Goal: Task Accomplishment & Management: Use online tool/utility

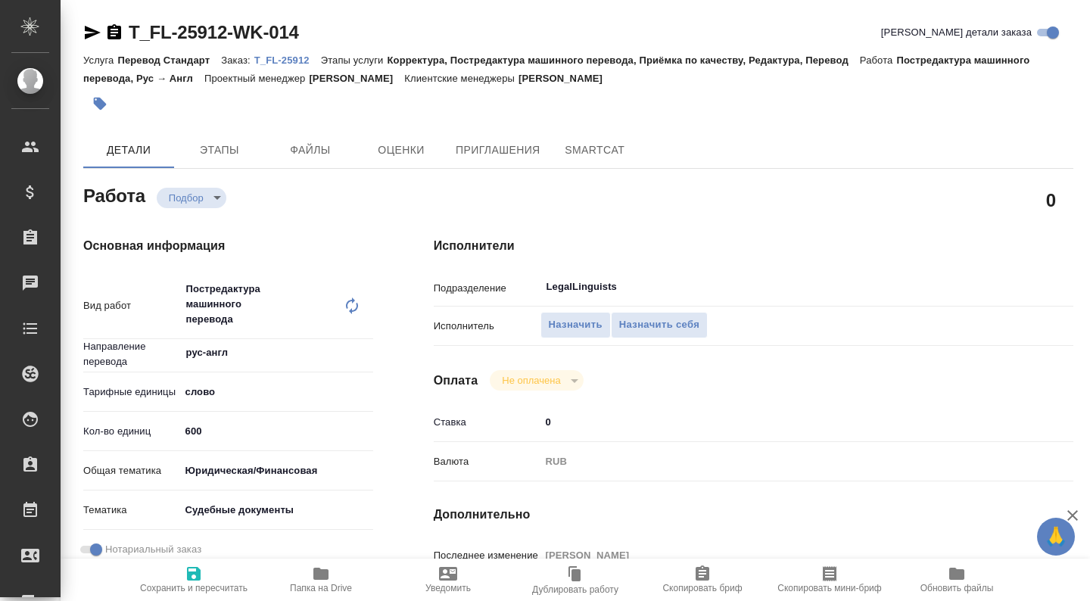
type textarea "x"
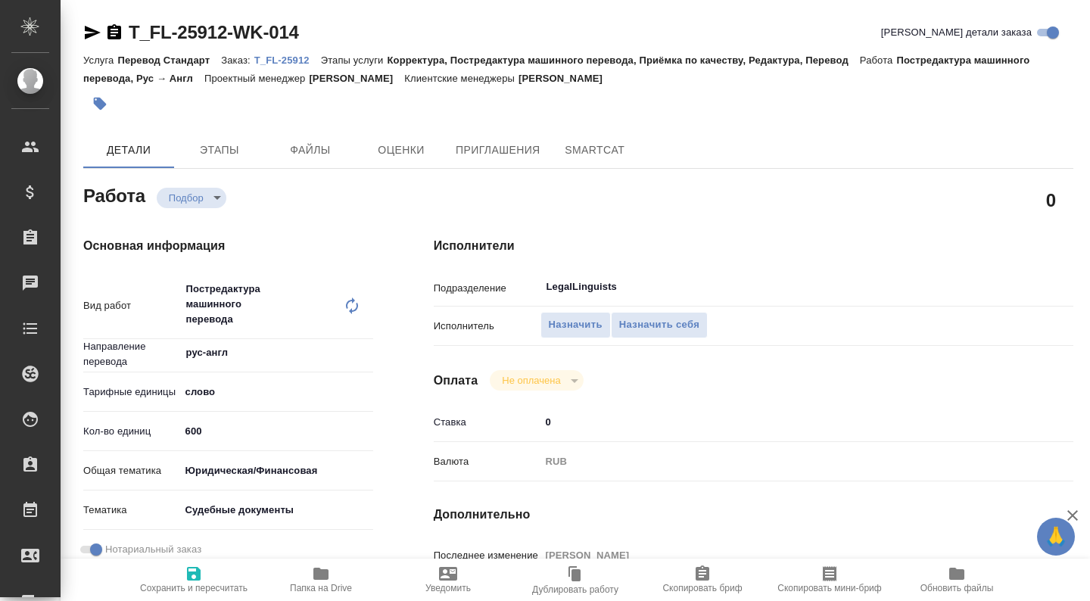
type textarea "x"
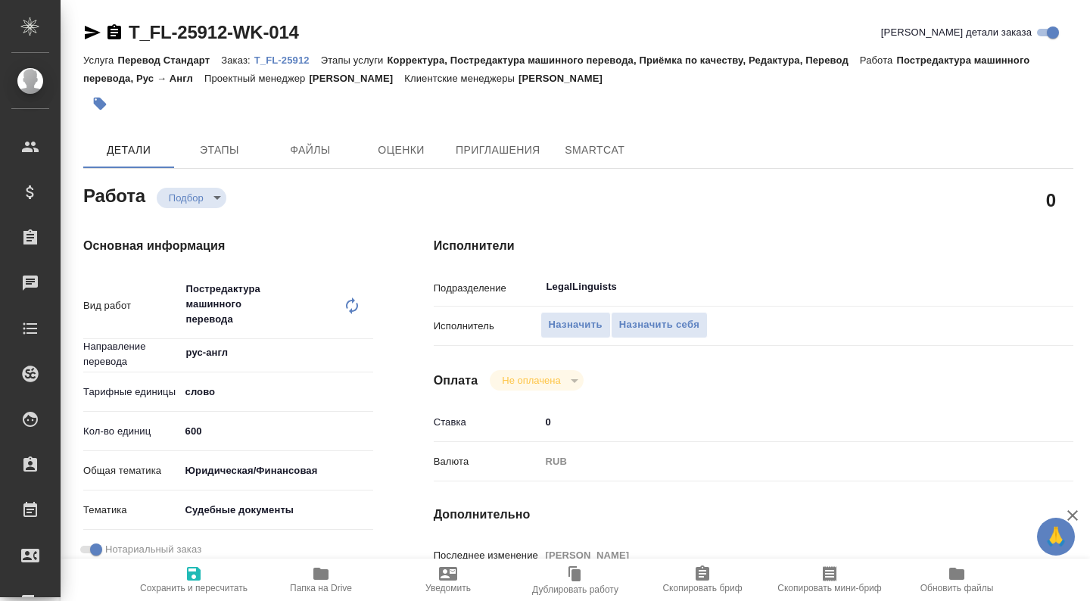
type textarea "x"
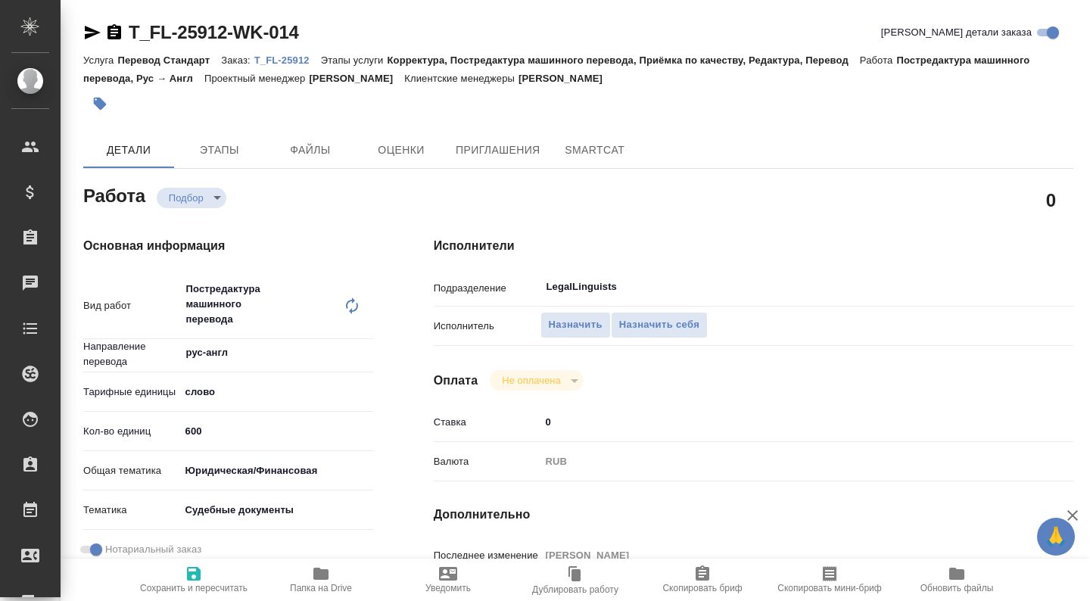
type textarea "x"
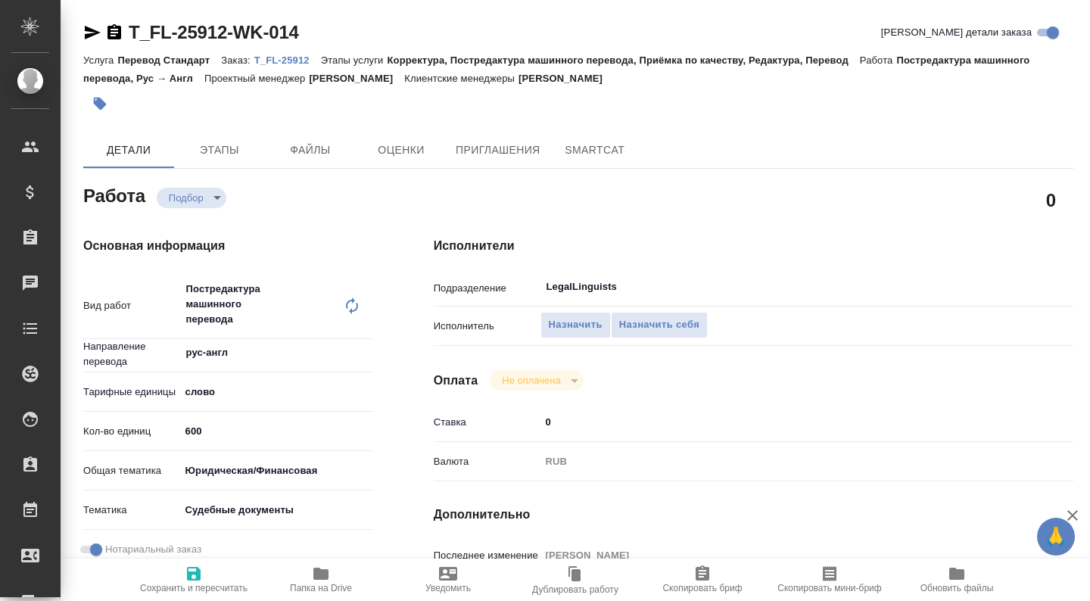
type textarea "x"
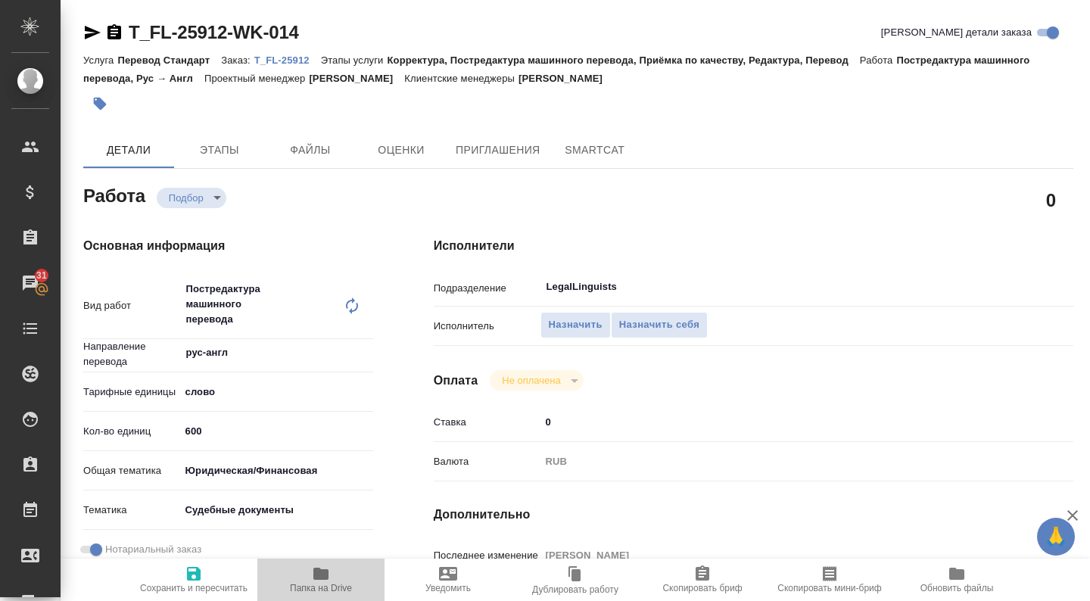
click at [309, 570] on span "Папка на Drive" at bounding box center [320, 579] width 109 height 29
type textarea "x"
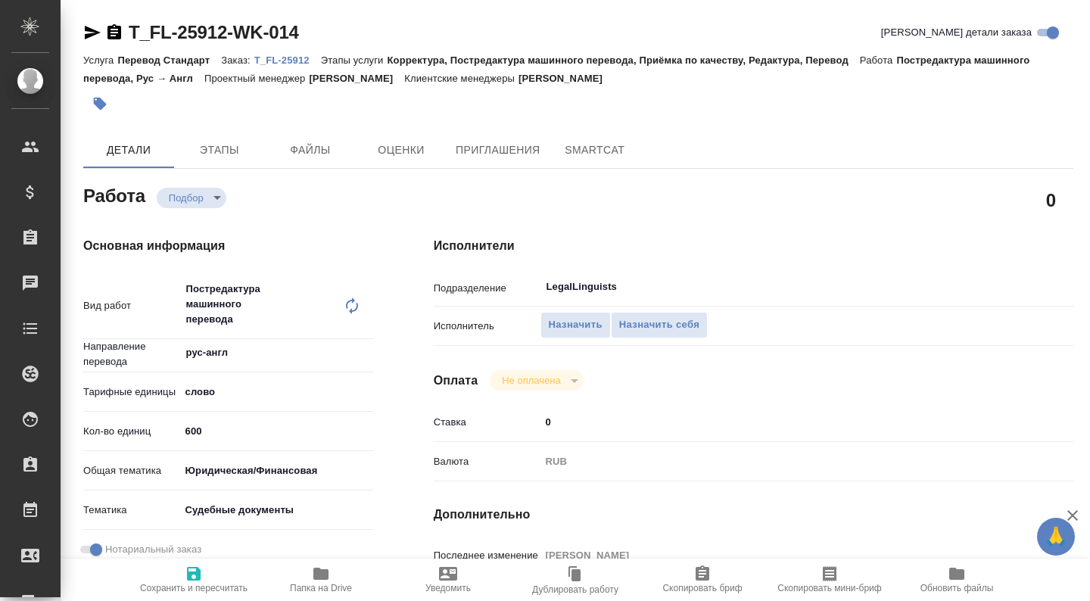
type textarea "x"
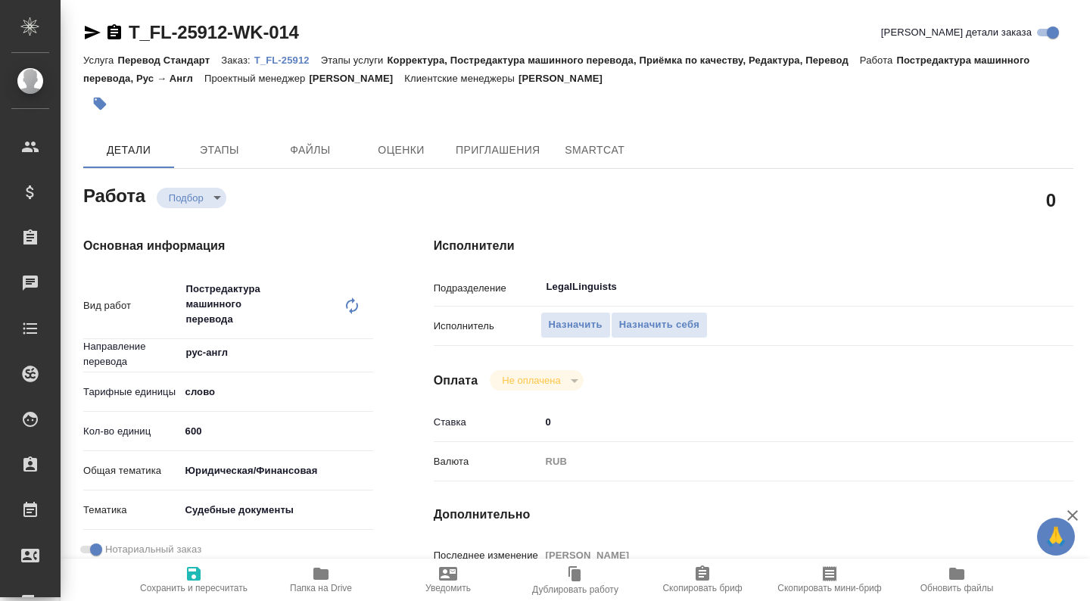
type textarea "x"
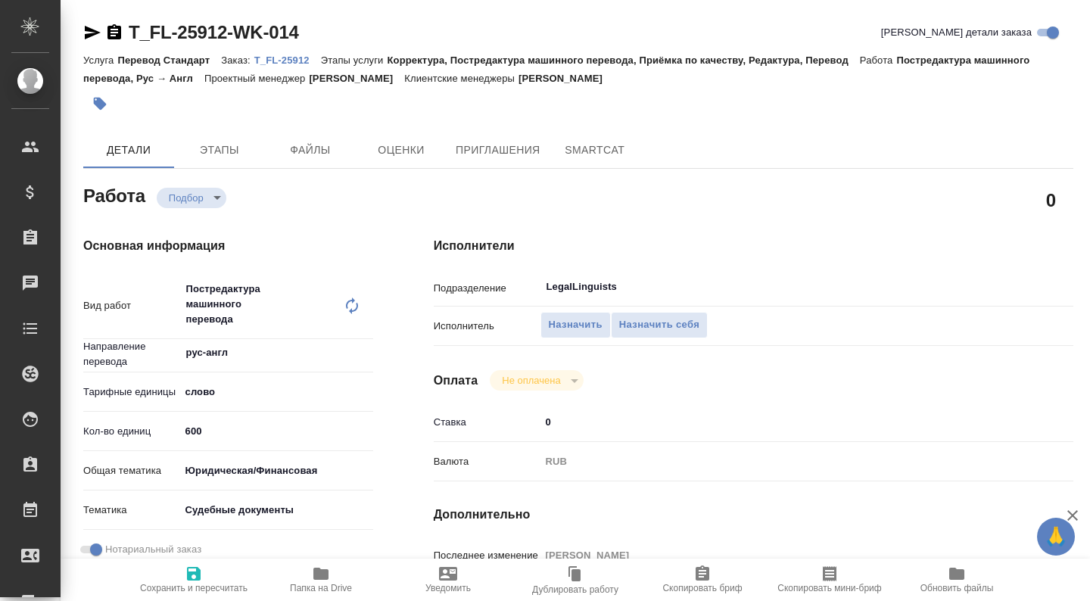
type textarea "x"
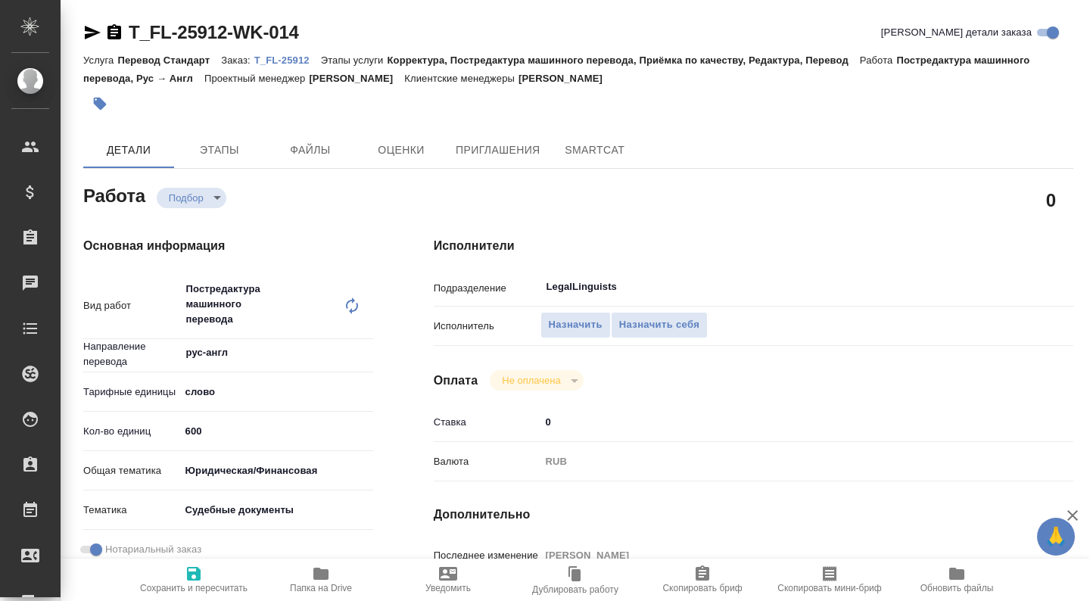
type textarea "x"
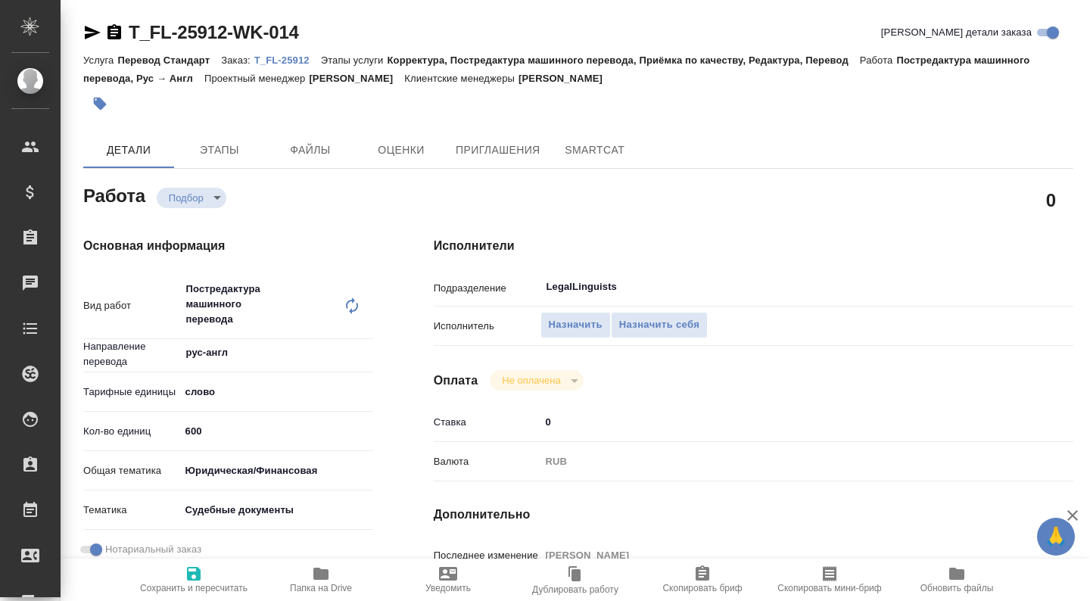
type textarea "x"
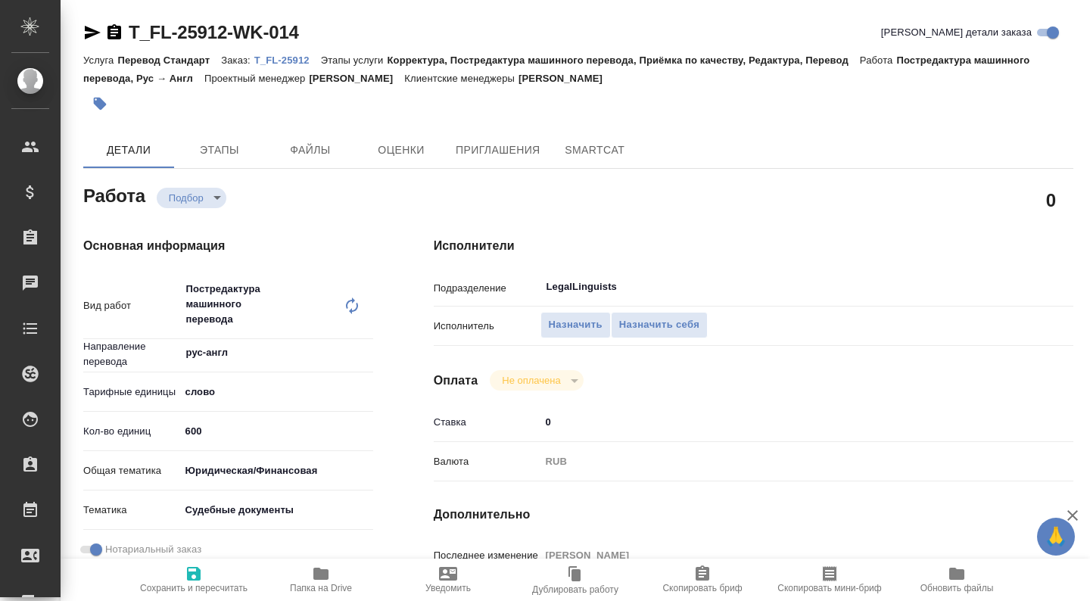
type textarea "x"
